Goal: Find specific page/section: Find specific page/section

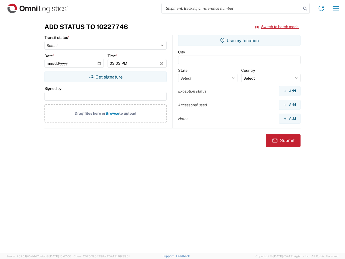
click at [231, 8] on input "search" at bounding box center [232, 8] width 140 height 10
click at [305, 9] on icon at bounding box center [305, 9] width 8 height 8
click at [321, 8] on icon at bounding box center [321, 8] width 9 height 9
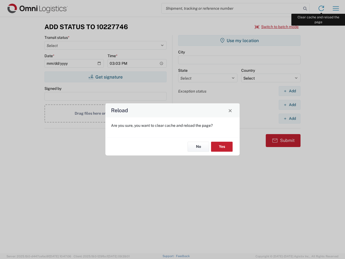
click at [336, 8] on div "Reload Are you sure, you want to clear cache and reload the page? No Yes" at bounding box center [172, 129] width 345 height 259
click at [277, 27] on div "Reload Are you sure, you want to clear cache and reload the page? No Yes" at bounding box center [172, 129] width 345 height 259
click at [105, 77] on div "Reload Are you sure, you want to clear cache and reload the page? No Yes" at bounding box center [172, 129] width 345 height 259
click at [239, 40] on div "Reload Are you sure, you want to clear cache and reload the page? No Yes" at bounding box center [172, 129] width 345 height 259
click at [289, 91] on div "Reload Are you sure, you want to clear cache and reload the page? No Yes" at bounding box center [172, 129] width 345 height 259
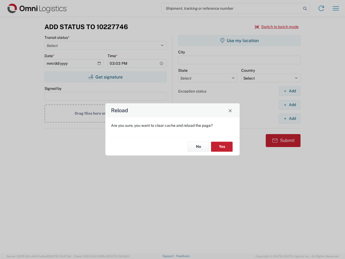
click at [289, 105] on div "Reload Are you sure, you want to clear cache and reload the page? No Yes" at bounding box center [172, 129] width 345 height 259
click at [289, 118] on div "Reload Are you sure, you want to clear cache and reload the page? No Yes" at bounding box center [172, 129] width 345 height 259
